Goal: Task Accomplishment & Management: Use online tool/utility

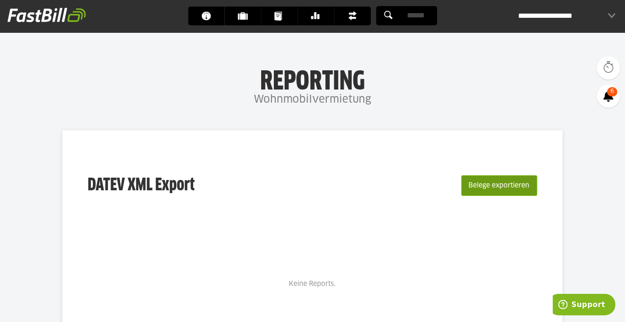
click at [481, 189] on button "Belege exportieren" at bounding box center [500, 185] width 76 height 21
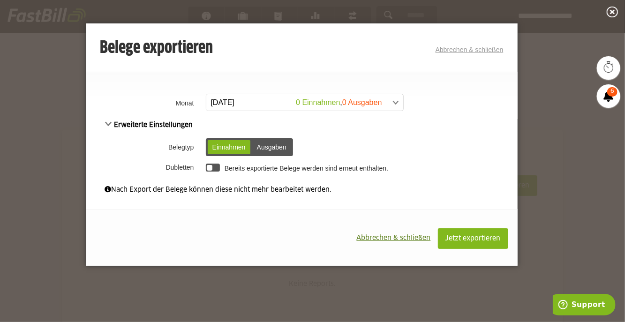
click at [282, 150] on div "Ausgaben" at bounding box center [271, 147] width 39 height 14
click at [244, 150] on div "Einnahmen" at bounding box center [229, 147] width 43 height 14
click at [261, 149] on div "Ausgaben" at bounding box center [271, 147] width 39 height 14
click at [396, 235] on span "Abbrechen & schließen" at bounding box center [394, 238] width 74 height 7
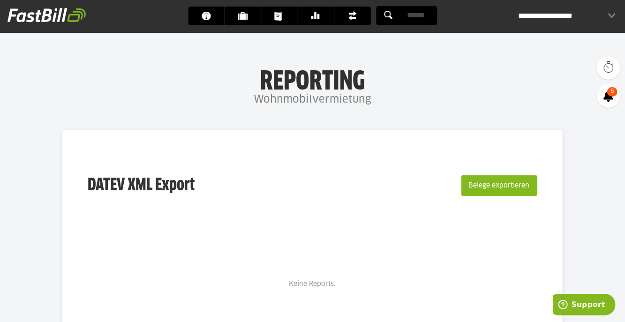
click at [549, 12] on div "**********" at bounding box center [567, 16] width 98 height 19
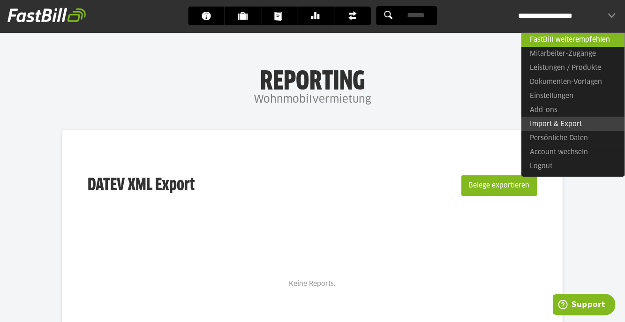
click at [552, 122] on link "Import & Export" at bounding box center [573, 124] width 103 height 15
